Goal: Task Accomplishment & Management: Manage account settings

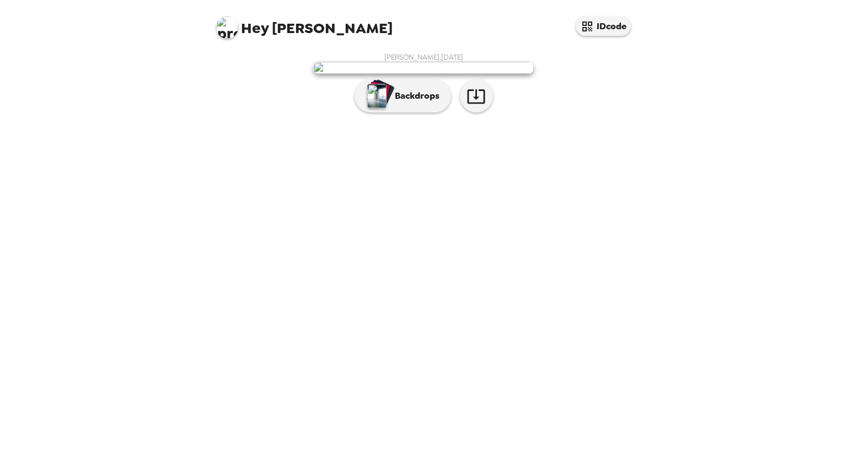
click at [225, 32] on img at bounding box center [227, 28] width 22 height 22
click at [290, 237] on div at bounding box center [423, 227] width 847 height 455
click at [382, 108] on img "button" at bounding box center [376, 96] width 19 height 24
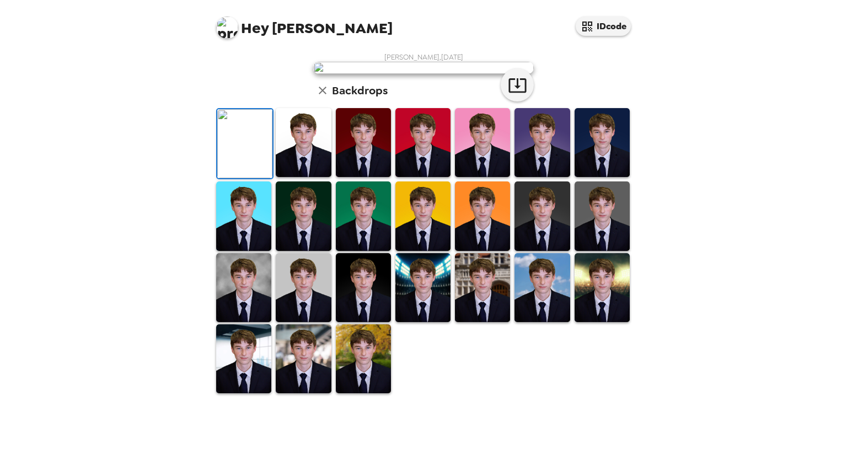
scroll to position [199, 0]
click at [307, 177] on img at bounding box center [303, 142] width 55 height 69
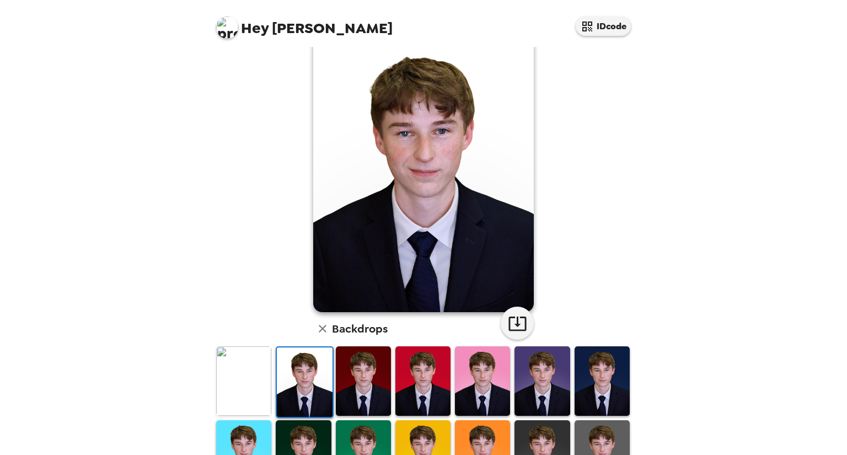
scroll to position [0, 0]
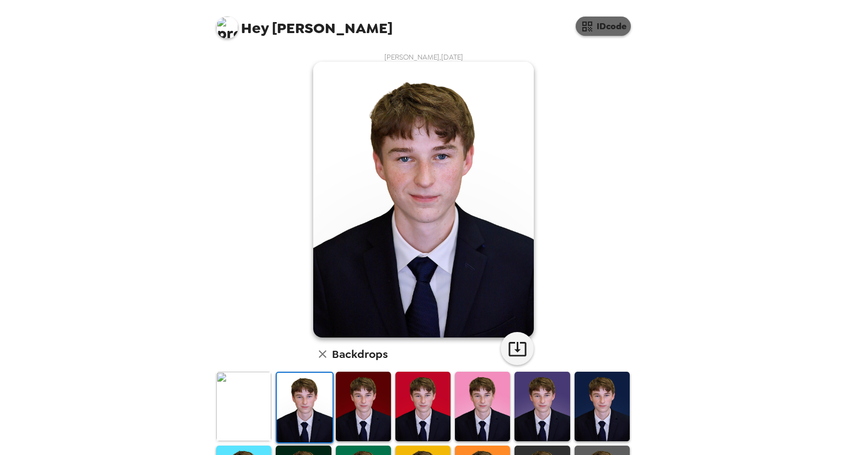
click at [595, 33] on button "IDcode" at bounding box center [603, 26] width 55 height 19
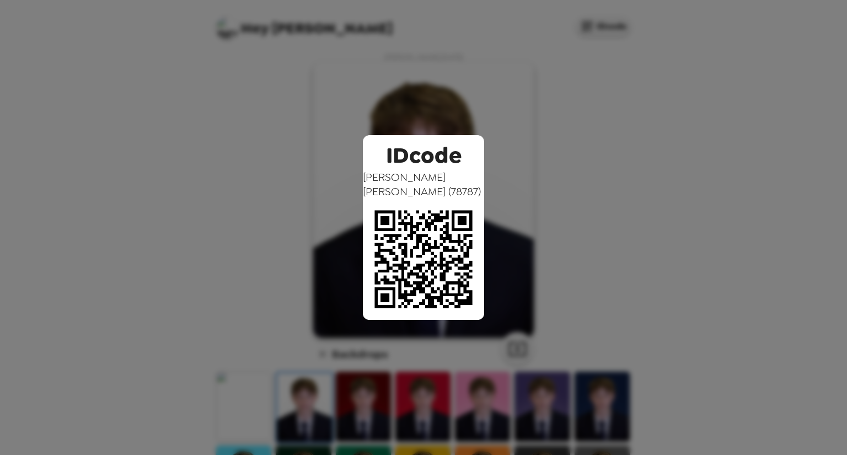
click at [531, 154] on div "IDcode [PERSON_NAME] ( 78787 )" at bounding box center [423, 227] width 847 height 455
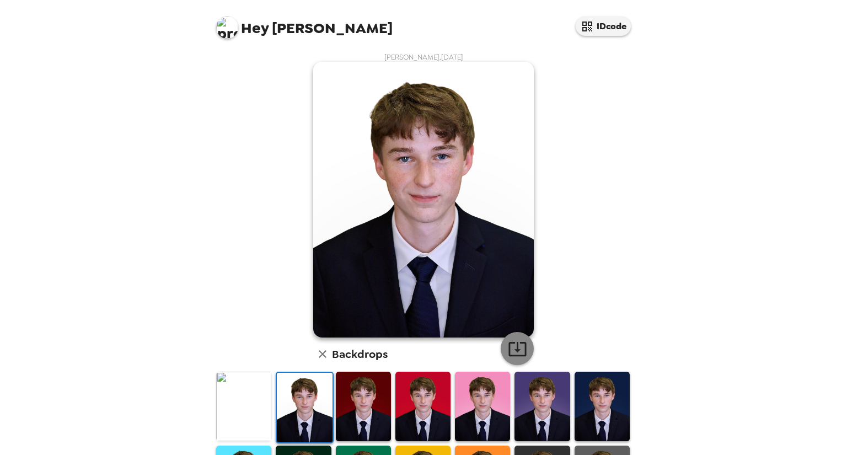
click at [516, 347] on icon "button" at bounding box center [517, 348] width 19 height 19
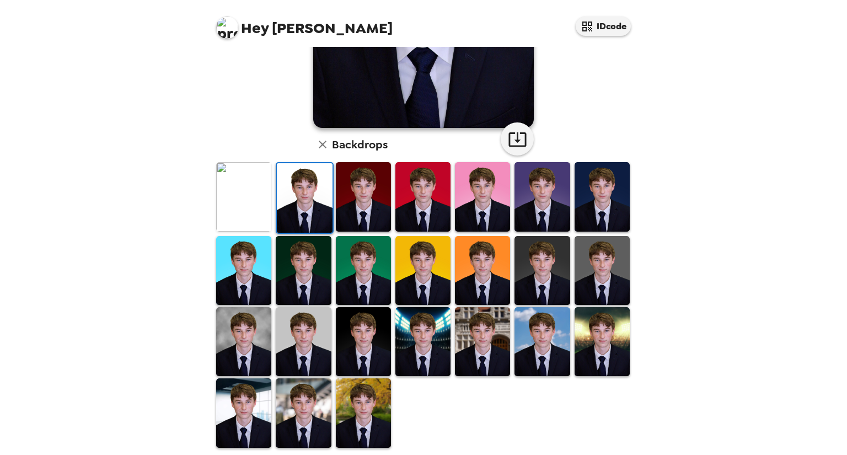
scroll to position [214, 0]
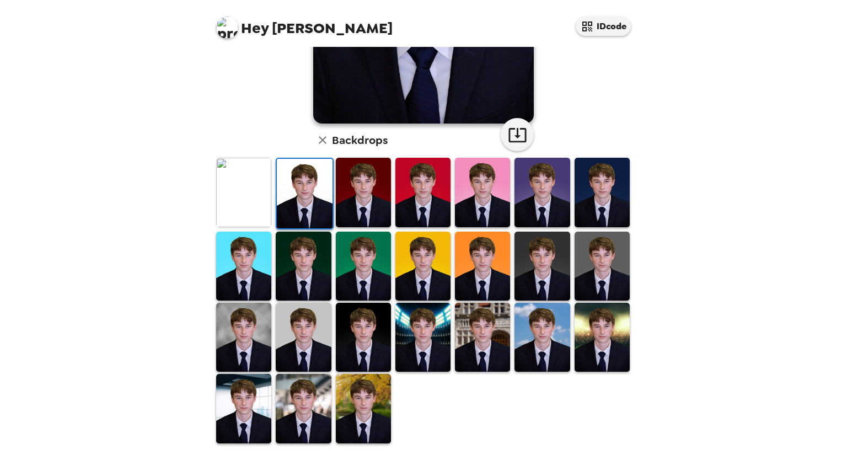
click at [247, 338] on img at bounding box center [243, 337] width 55 height 69
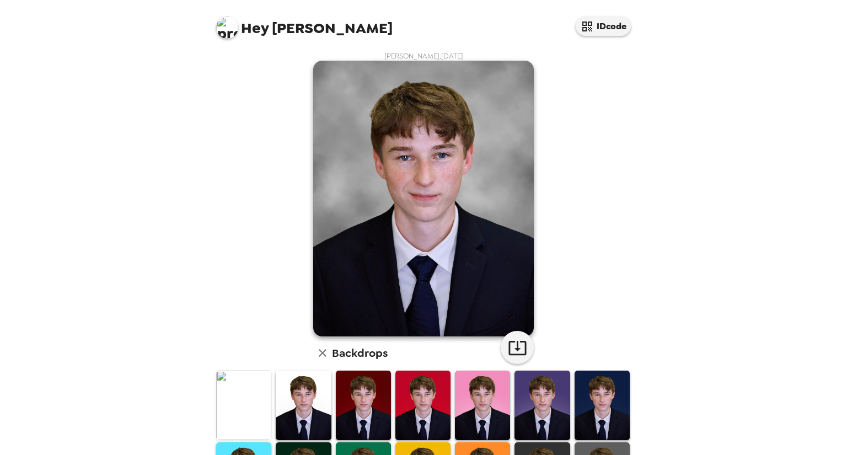
scroll to position [2, 0]
click at [509, 346] on icon "button" at bounding box center [517, 347] width 19 height 19
click at [712, 270] on div "Hey [PERSON_NAME] IDcode [PERSON_NAME] , [DATE] Backdrops" at bounding box center [423, 227] width 847 height 455
